Goal: Task Accomplishment & Management: Use online tool/utility

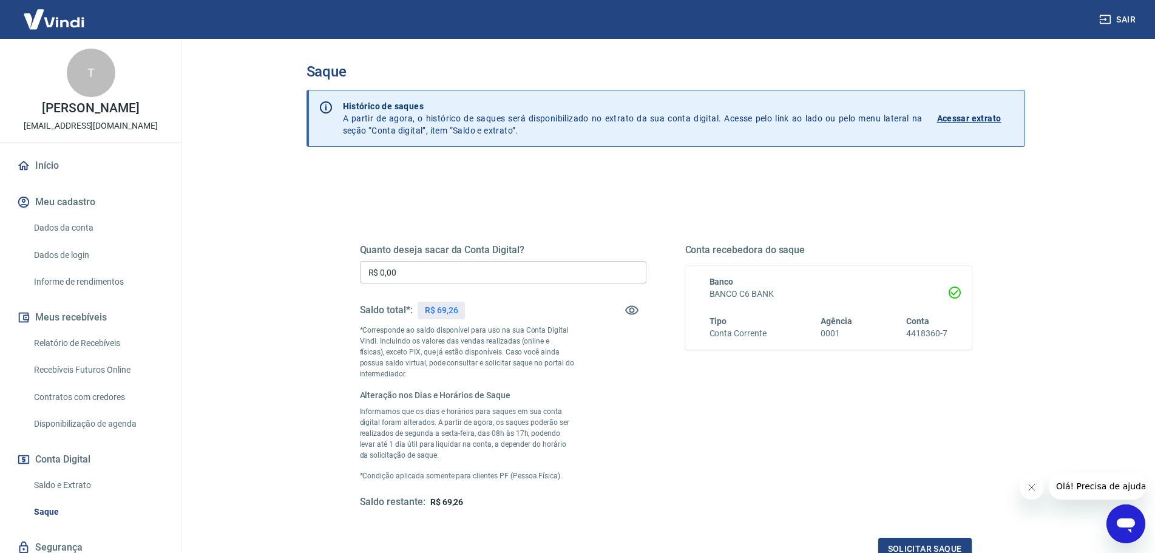
click at [460, 262] on input "R$ 0,00" at bounding box center [503, 272] width 286 height 22
type input "R$ 69,26"
click at [493, 240] on div "Quanto deseja sacar da Conta Digital? R$ 69,26 ​ Saldo total*: R$ 69,26 *Corres…" at bounding box center [666, 387] width 612 height 345
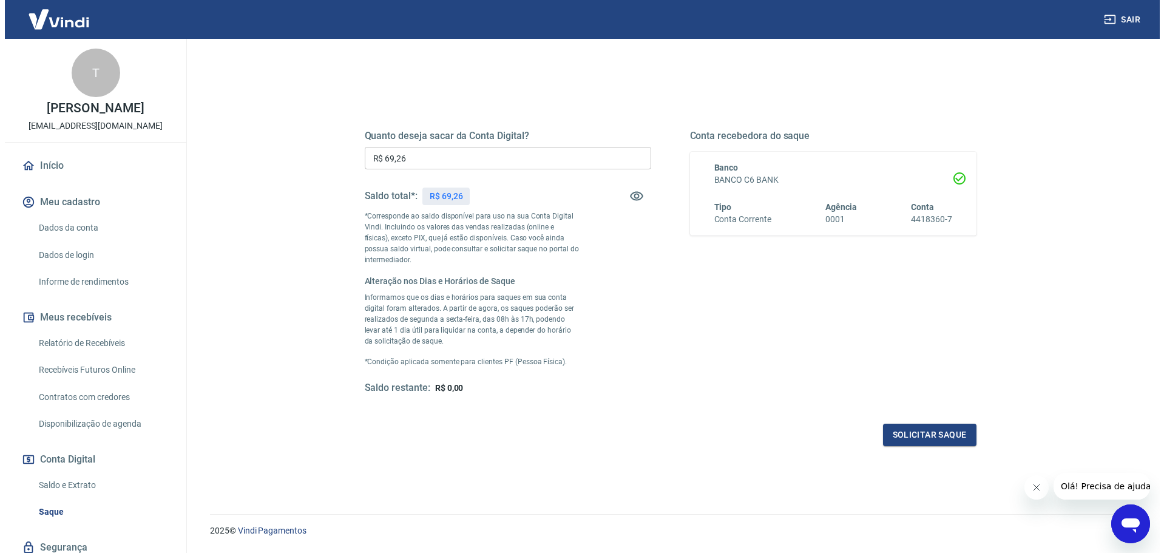
scroll to position [121, 0]
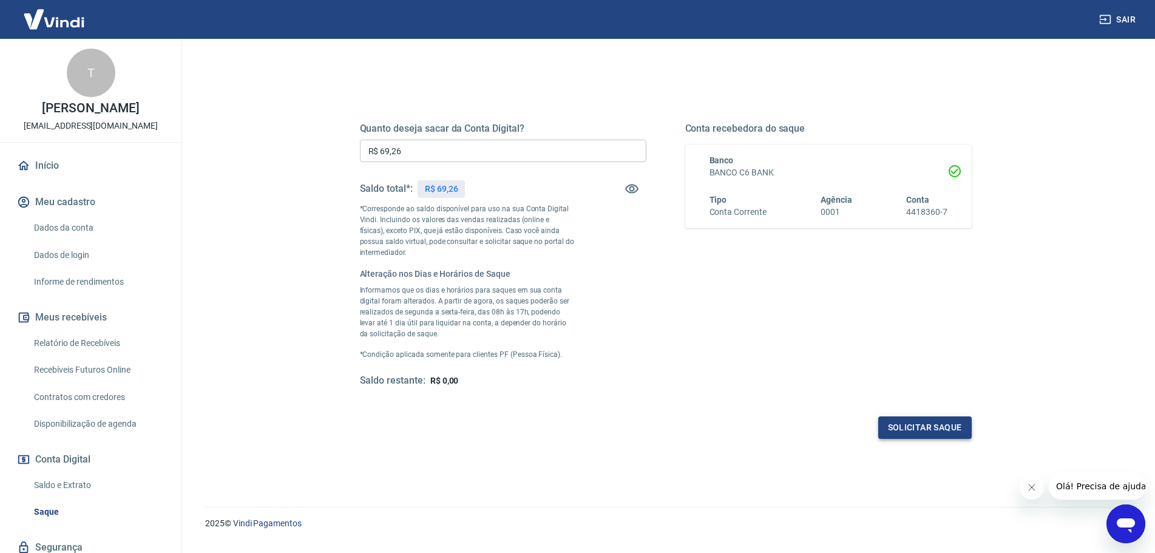
click at [902, 418] on button "Solicitar saque" at bounding box center [924, 427] width 93 height 22
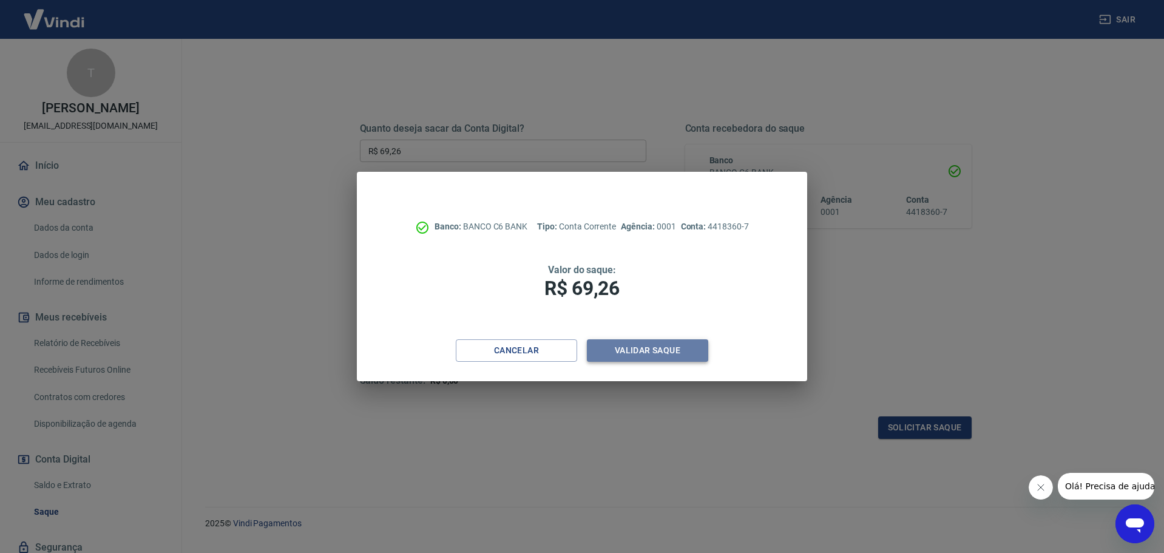
click at [683, 352] on button "Validar saque" at bounding box center [647, 350] width 121 height 22
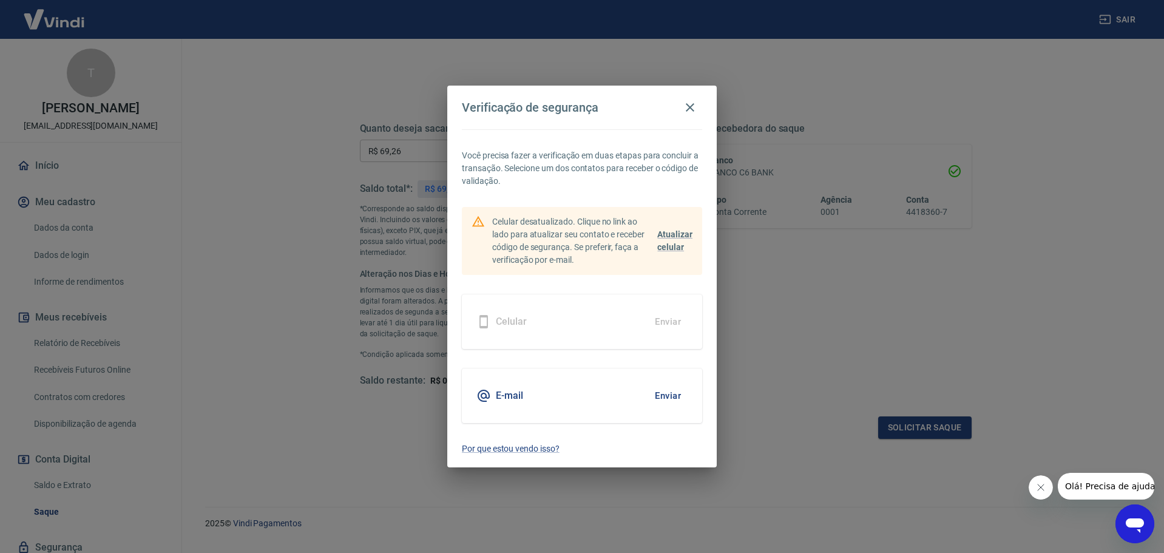
click at [678, 391] on button "Enviar" at bounding box center [667, 395] width 39 height 25
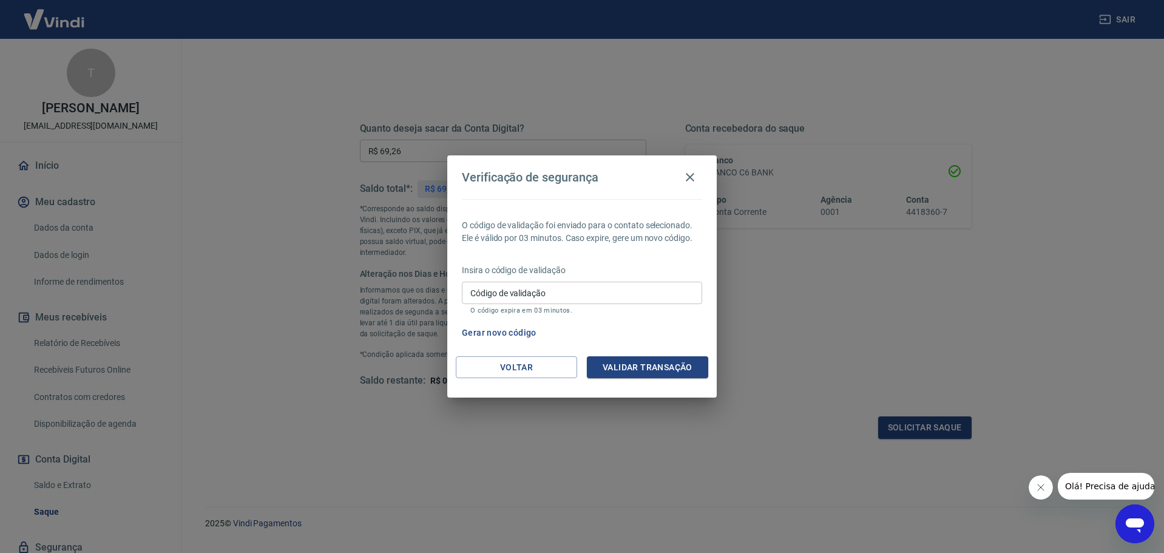
click at [572, 285] on input "Código de validação" at bounding box center [582, 293] width 240 height 22
paste input "560727"
type input "560727"
click at [683, 367] on button "Validar transação" at bounding box center [647, 367] width 121 height 22
